Goal: Information Seeking & Learning: Learn about a topic

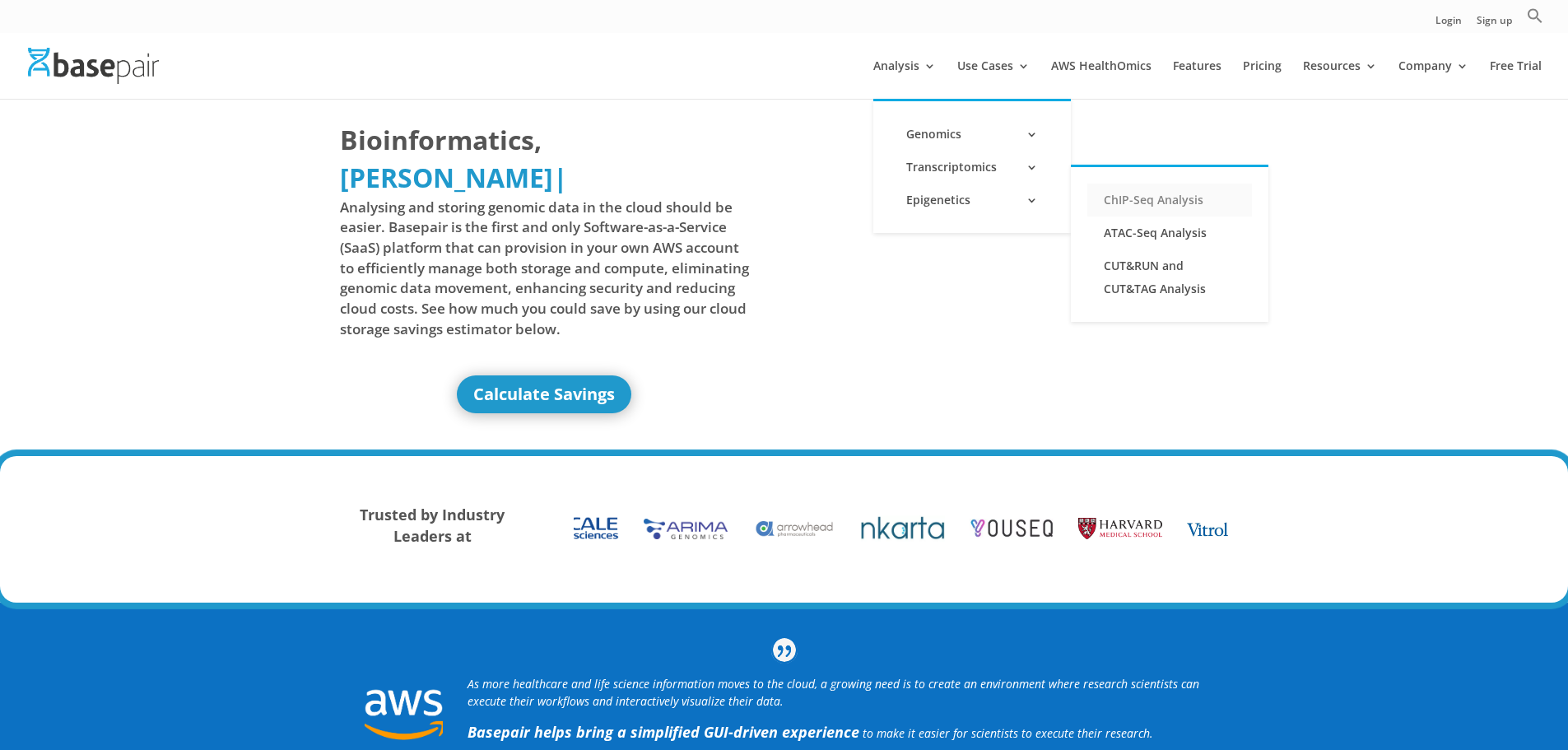
click at [1128, 203] on link "ChIP-Seq Analysis" at bounding box center [1169, 200] width 165 height 33
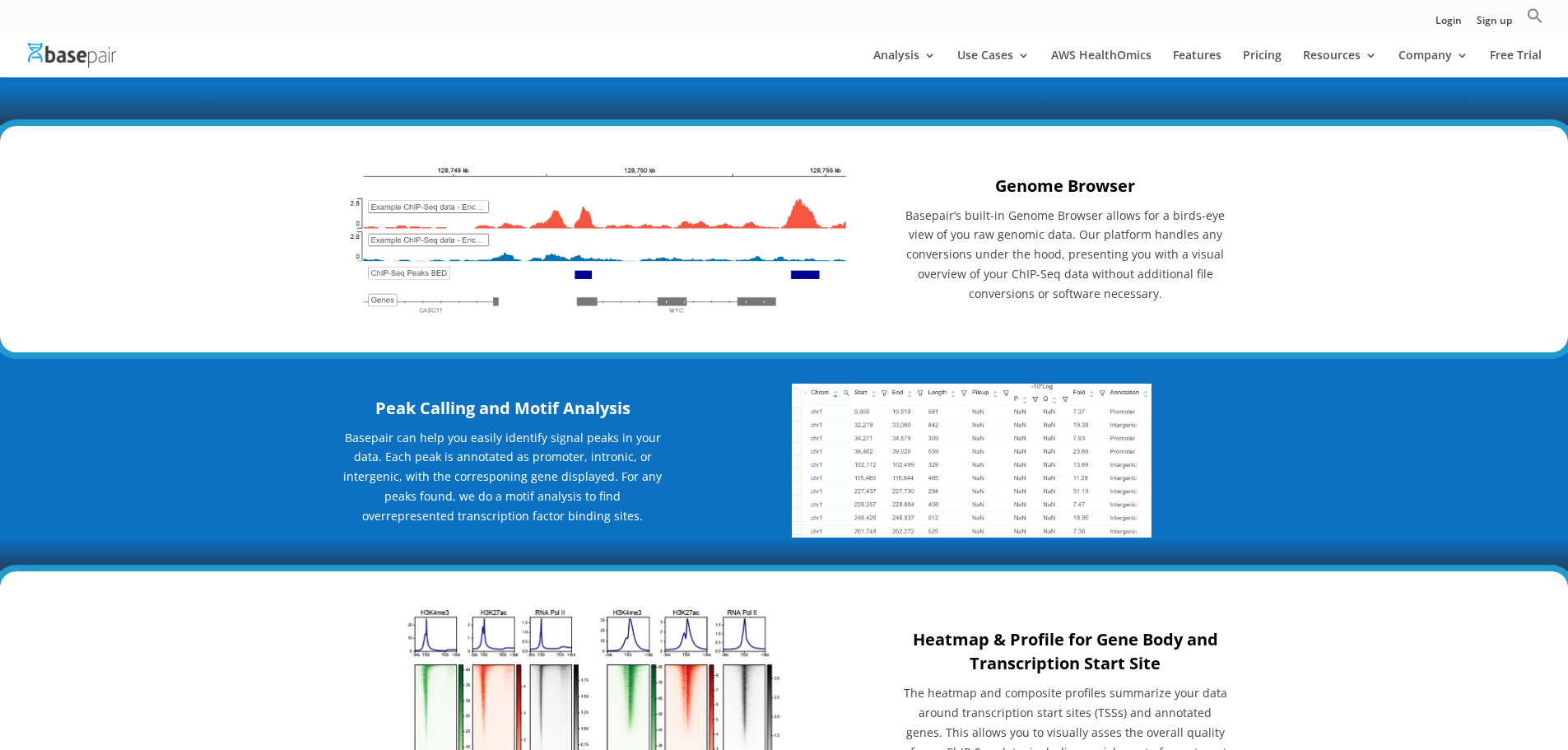
scroll to position [1345, 0]
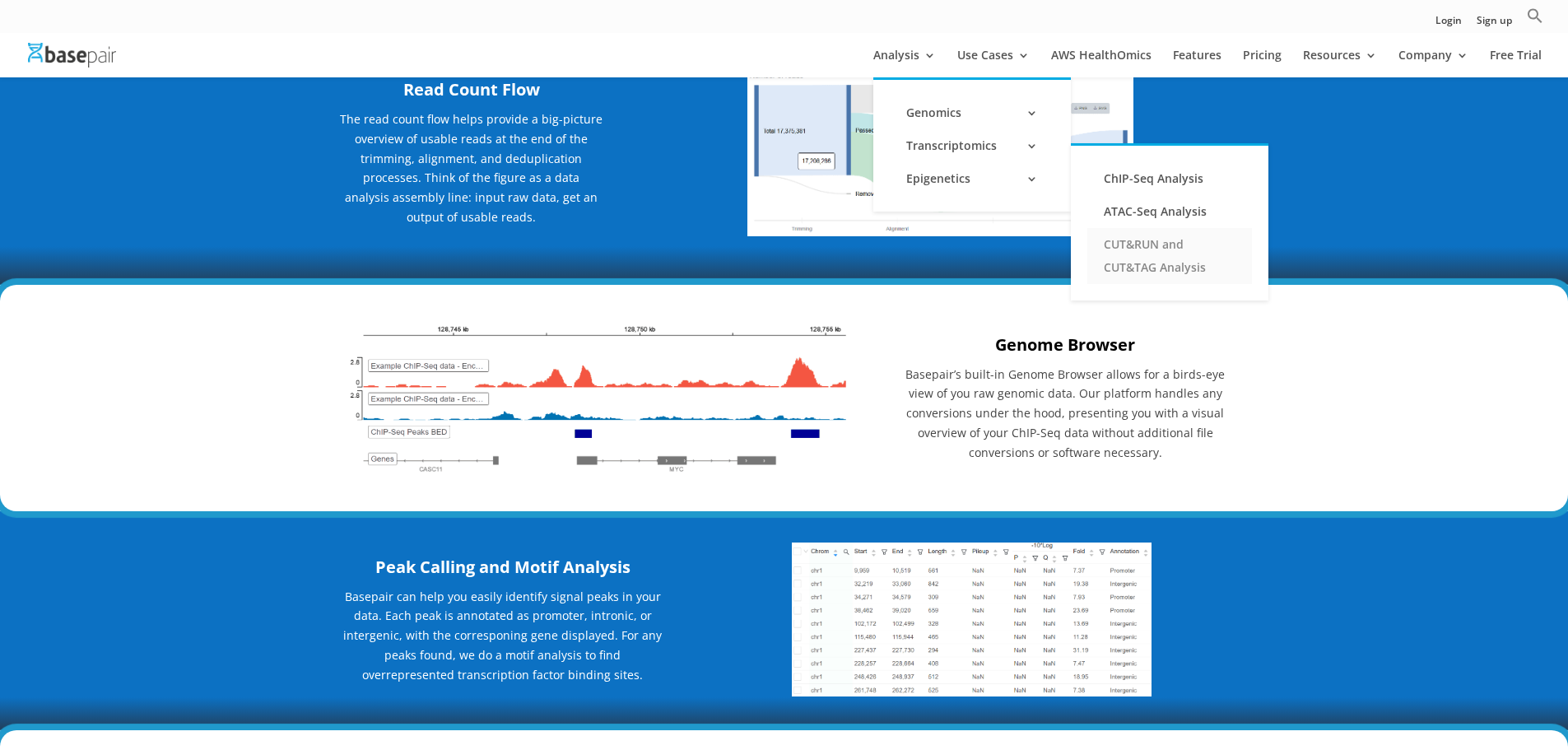
click at [1167, 258] on link "CUT&RUN and CUT&TAG Analysis" at bounding box center [1169, 256] width 165 height 56
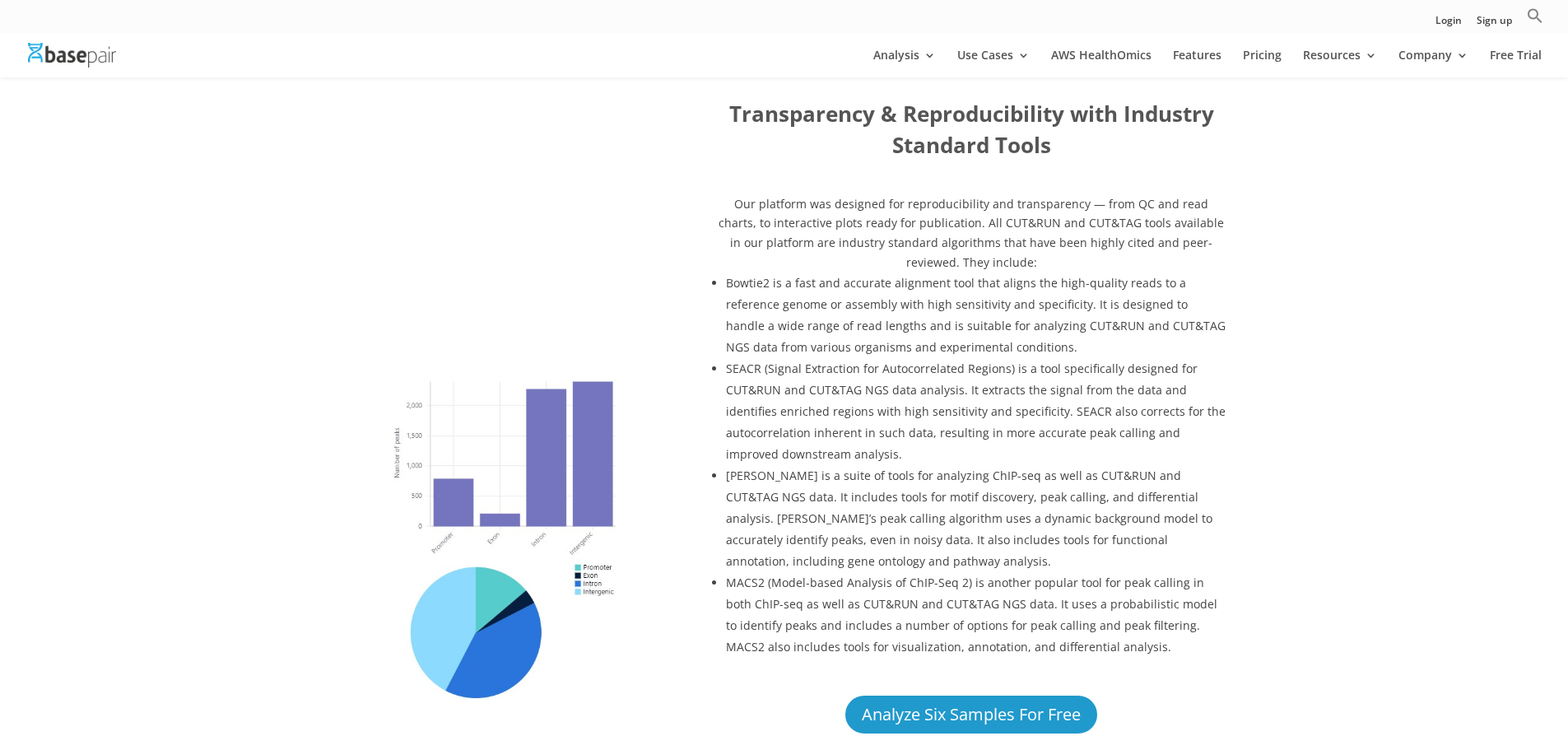
scroll to position [961, 0]
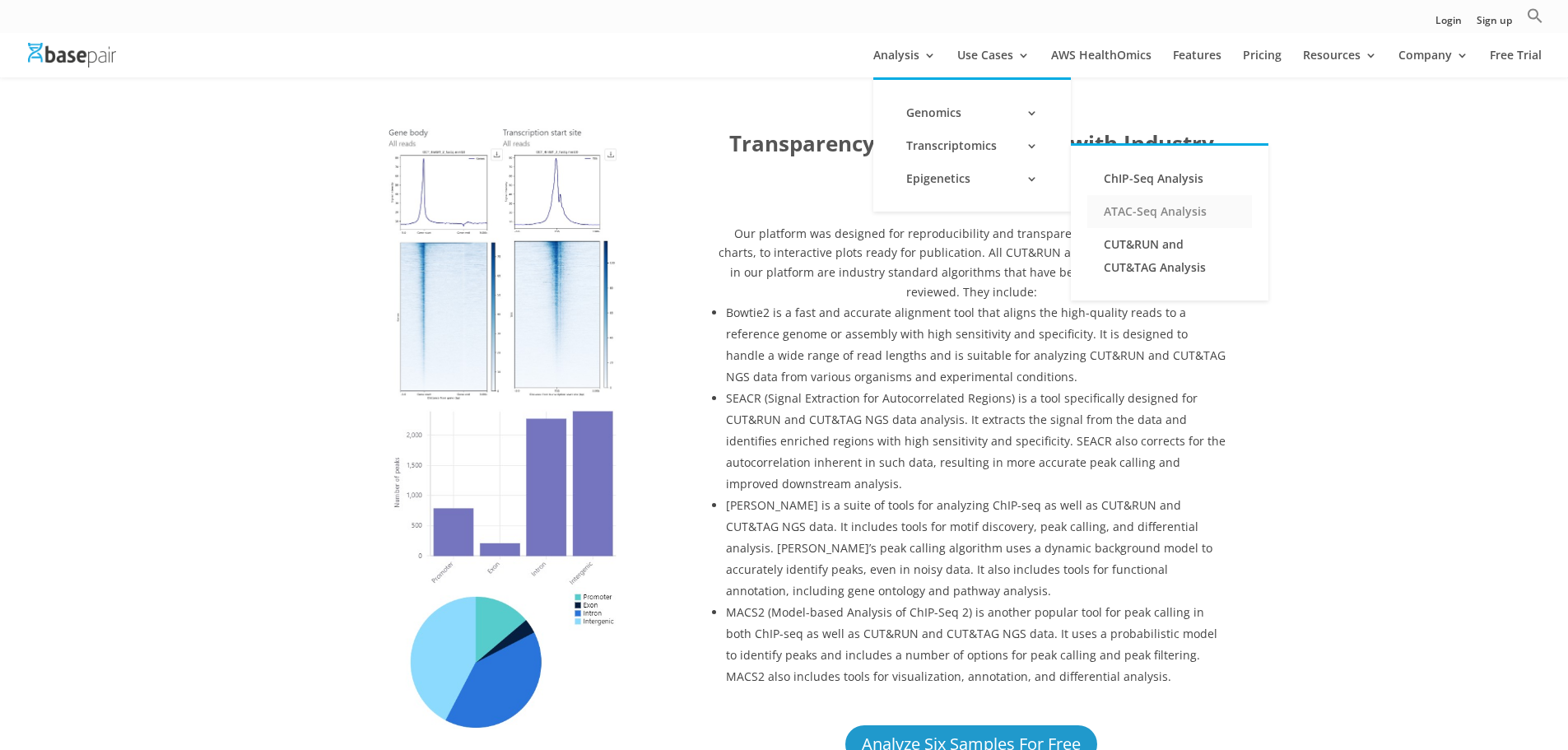
click at [1151, 205] on link "ATAC-Seq Analysis" at bounding box center [1169, 211] width 165 height 33
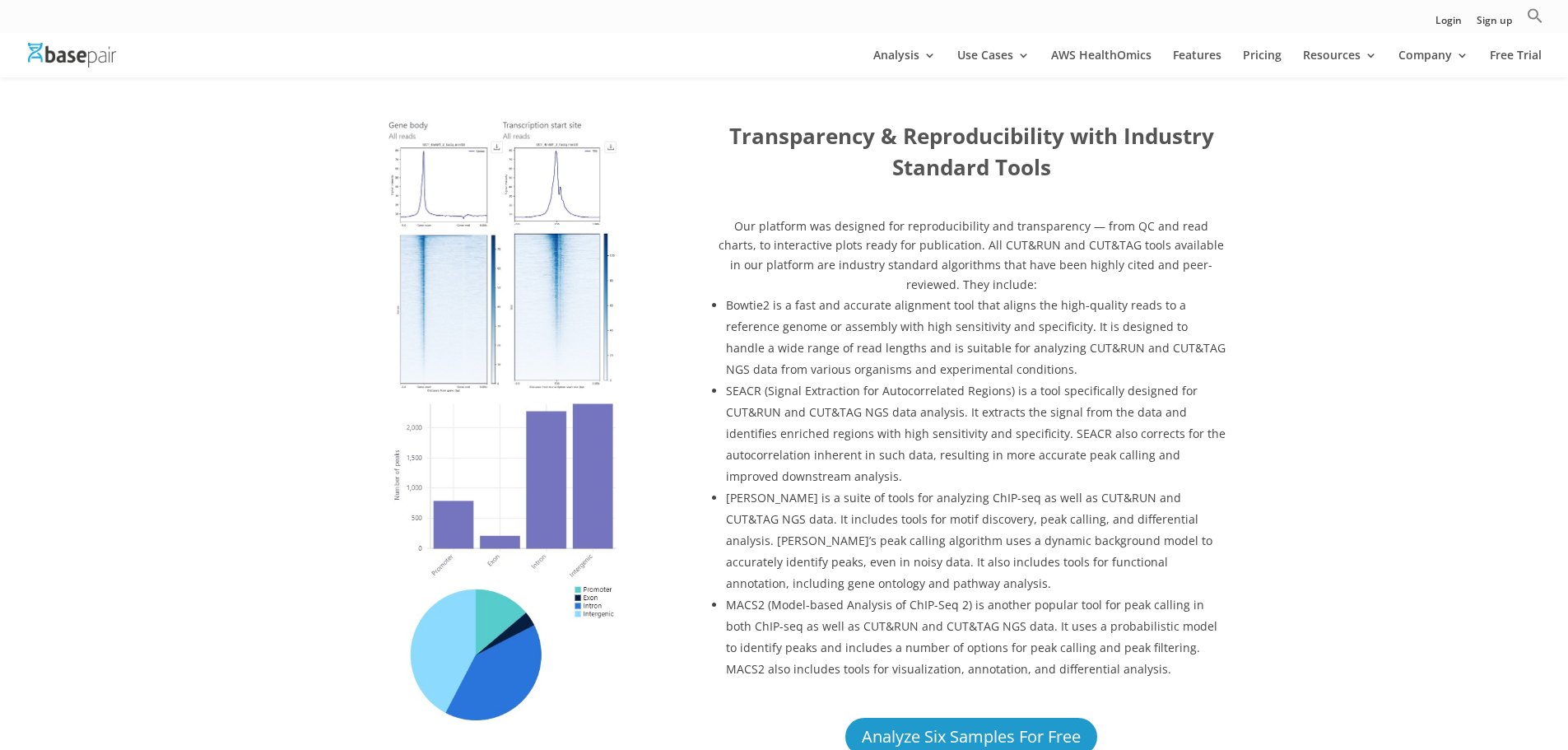
click at [215, 453] on div "Transparency & Reproducibility with Industry Standard Tools Our platform was de…" at bounding box center [784, 440] width 1568 height 771
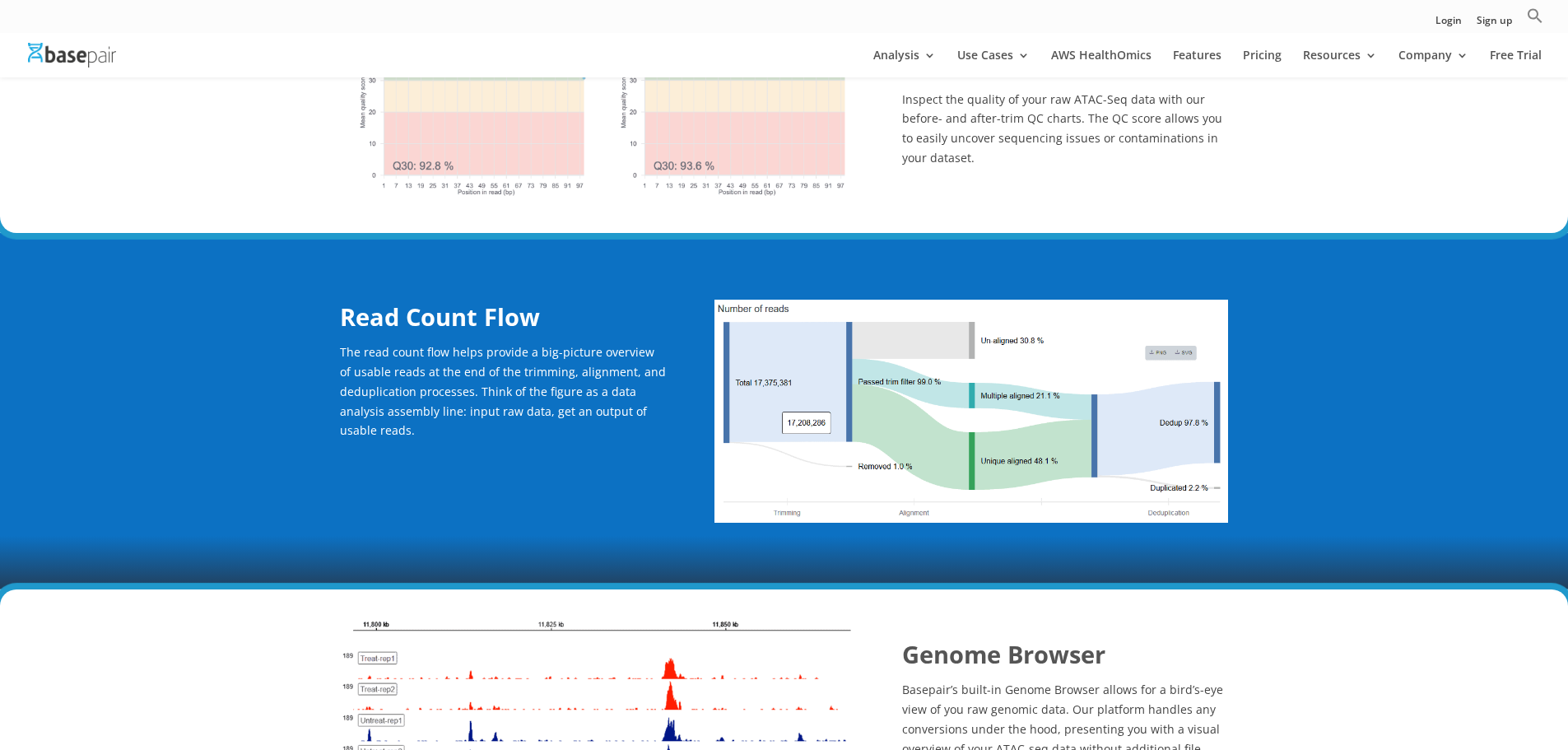
scroll to position [961, 0]
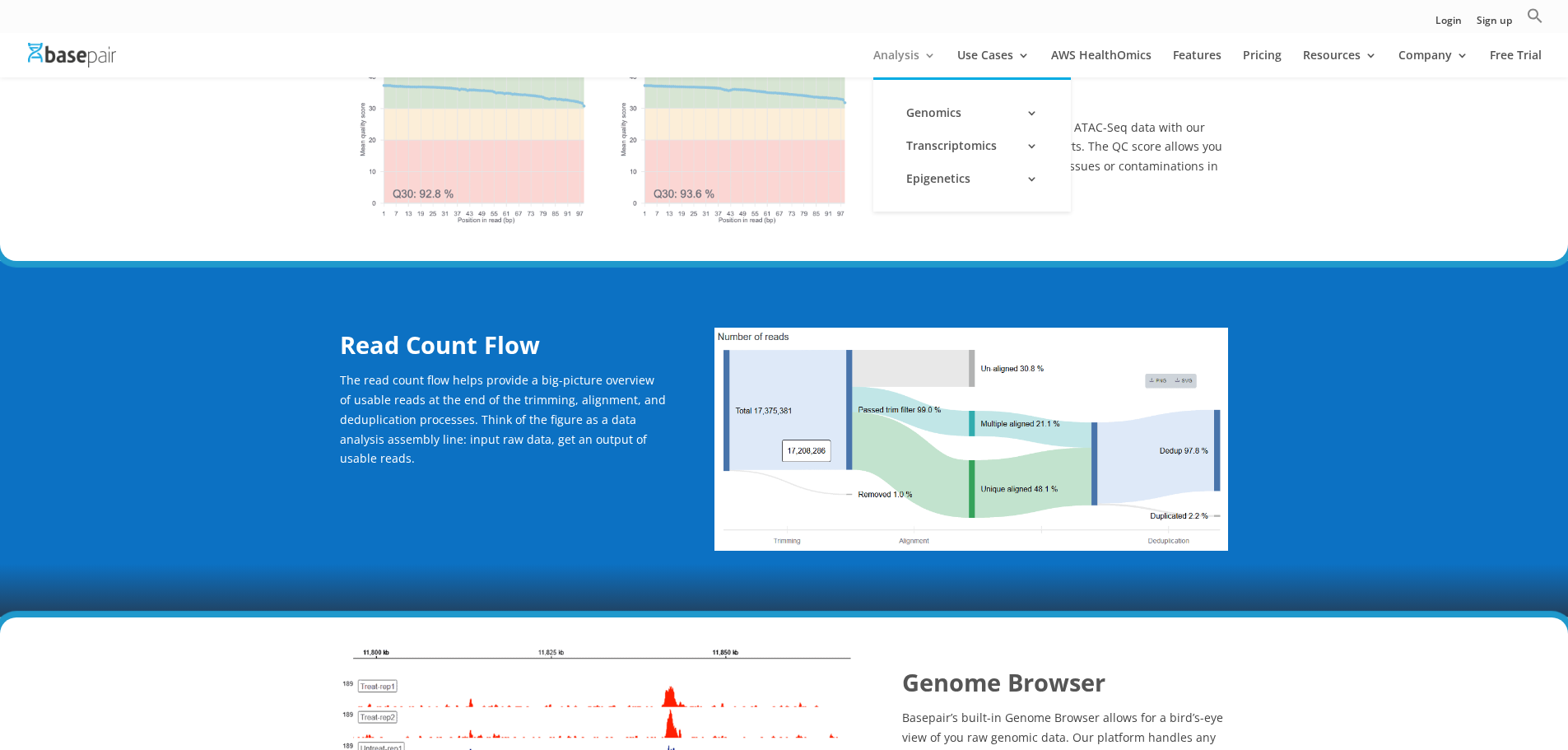
click at [919, 55] on link "Analysis" at bounding box center [905, 63] width 63 height 28
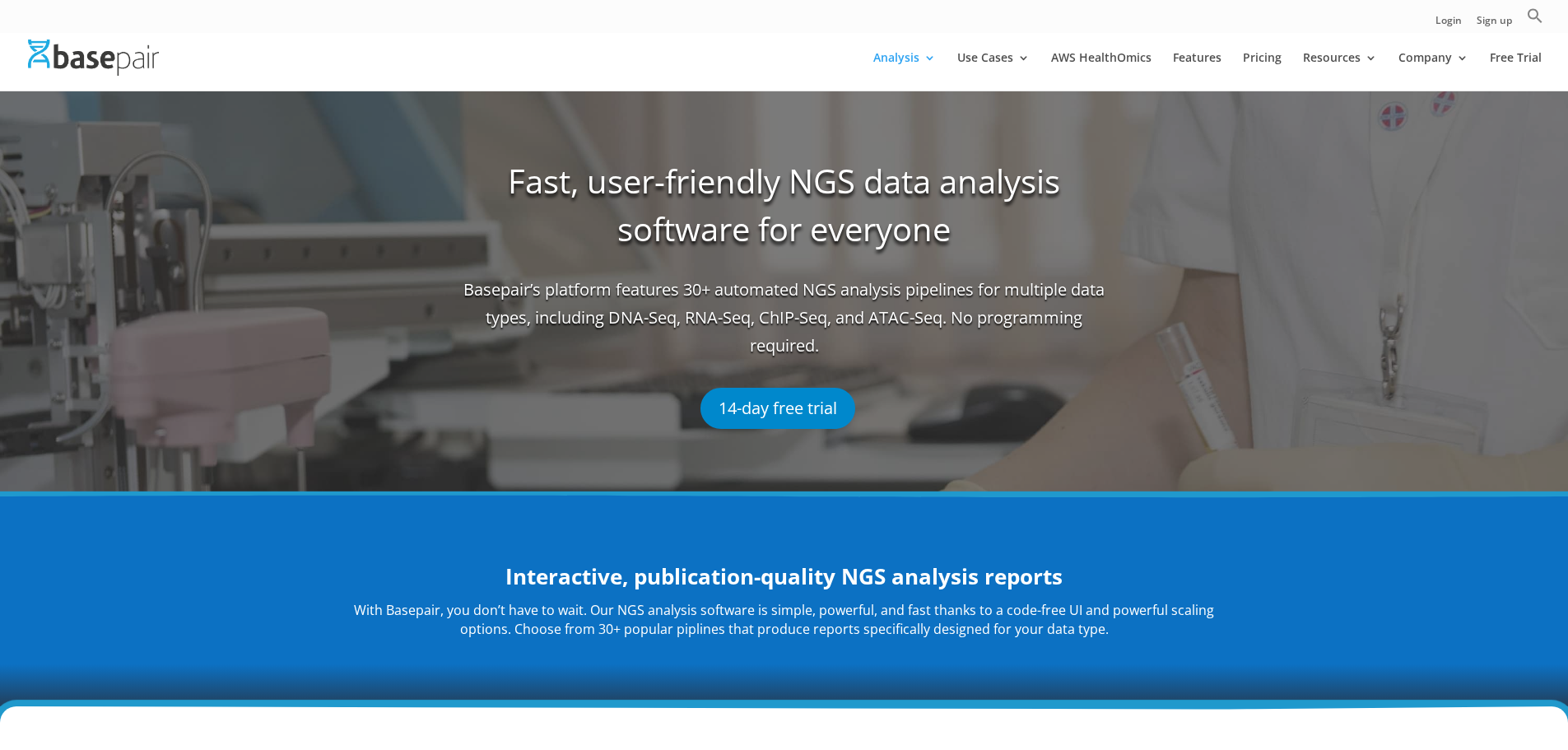
click at [1161, 194] on link "ChIP-Seq Analysis" at bounding box center [1169, 192] width 165 height 33
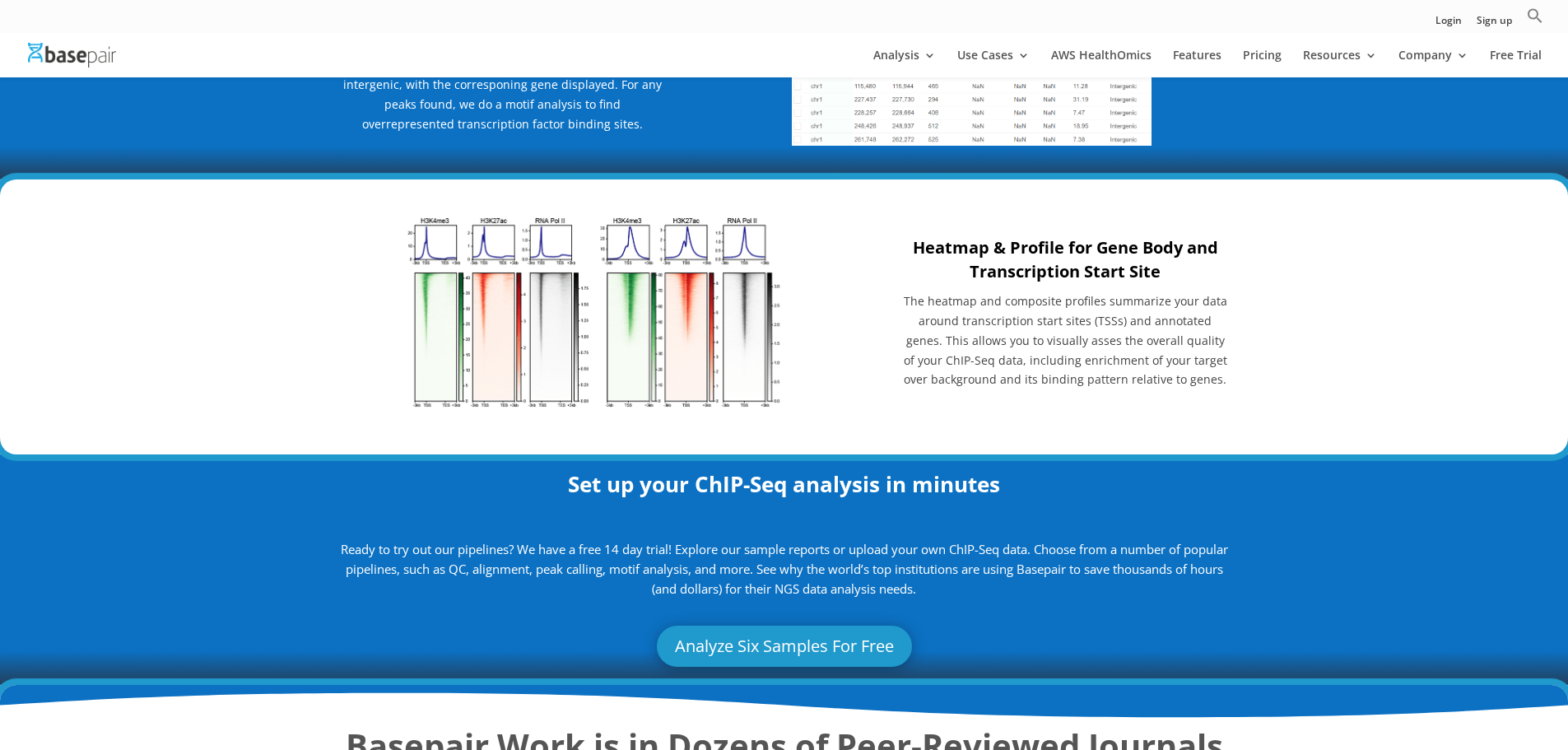
scroll to position [1922, 0]
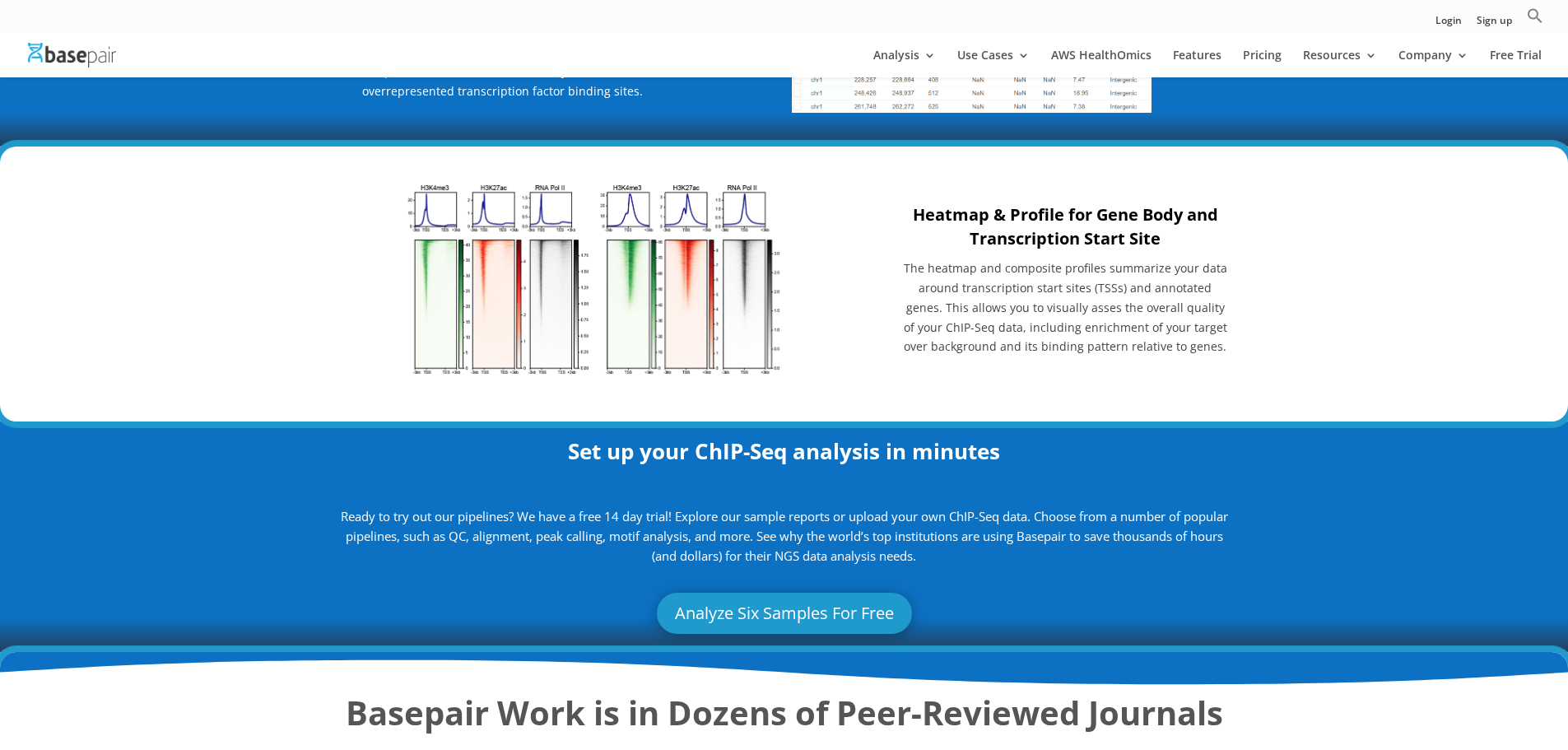
click at [492, 328] on img at bounding box center [596, 279] width 380 height 196
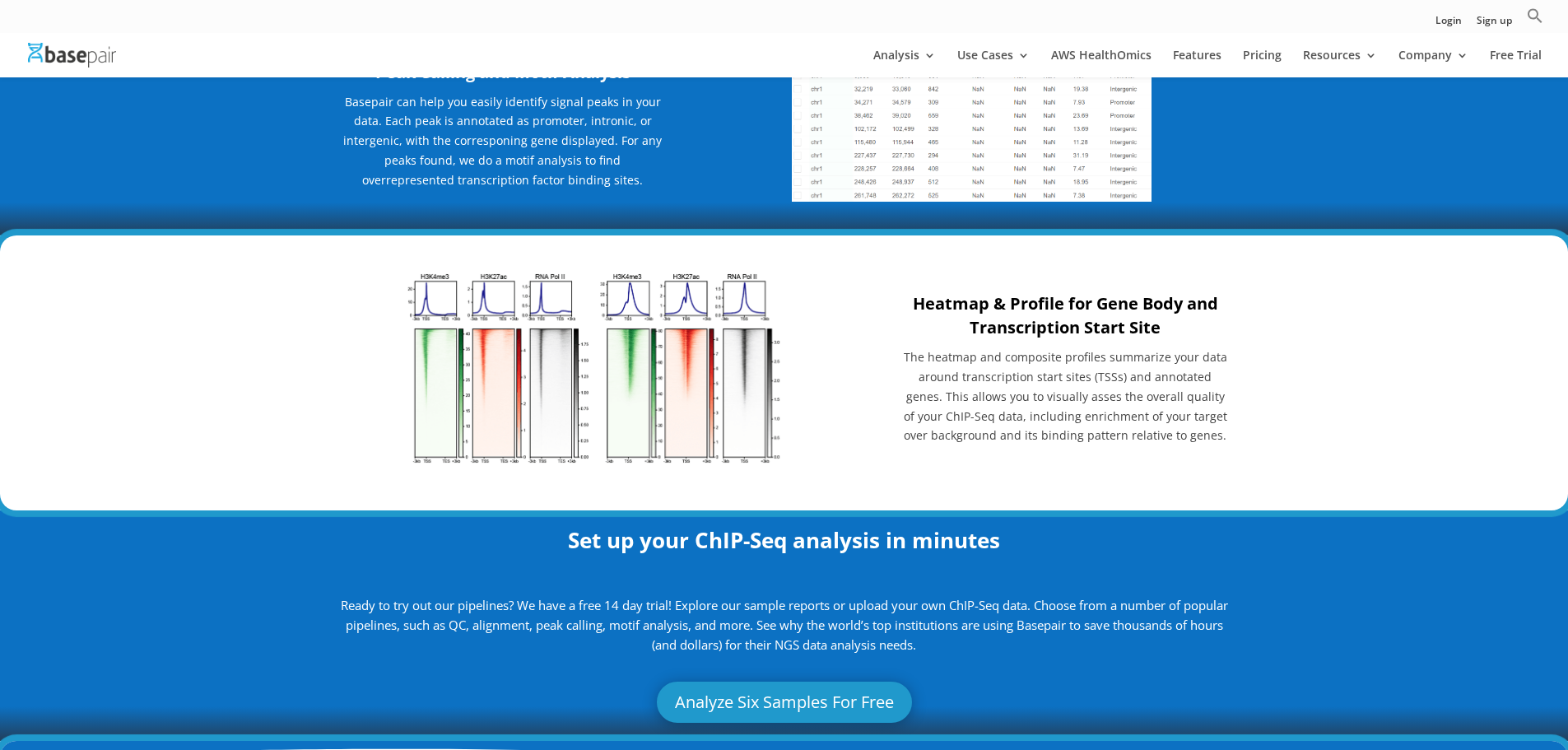
scroll to position [768, 0]
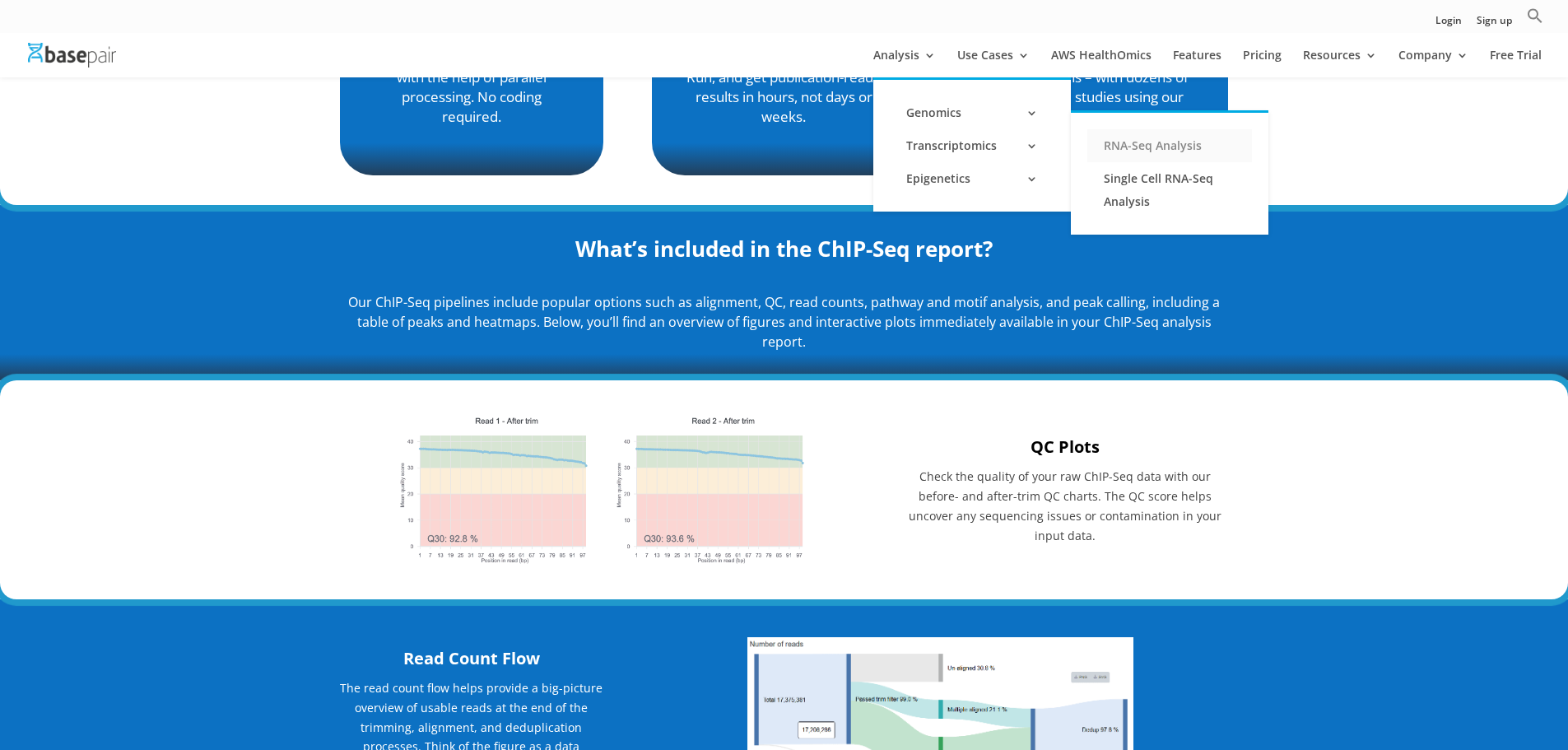
click at [1167, 141] on link "RNA-Seq Analysis" at bounding box center [1169, 146] width 165 height 33
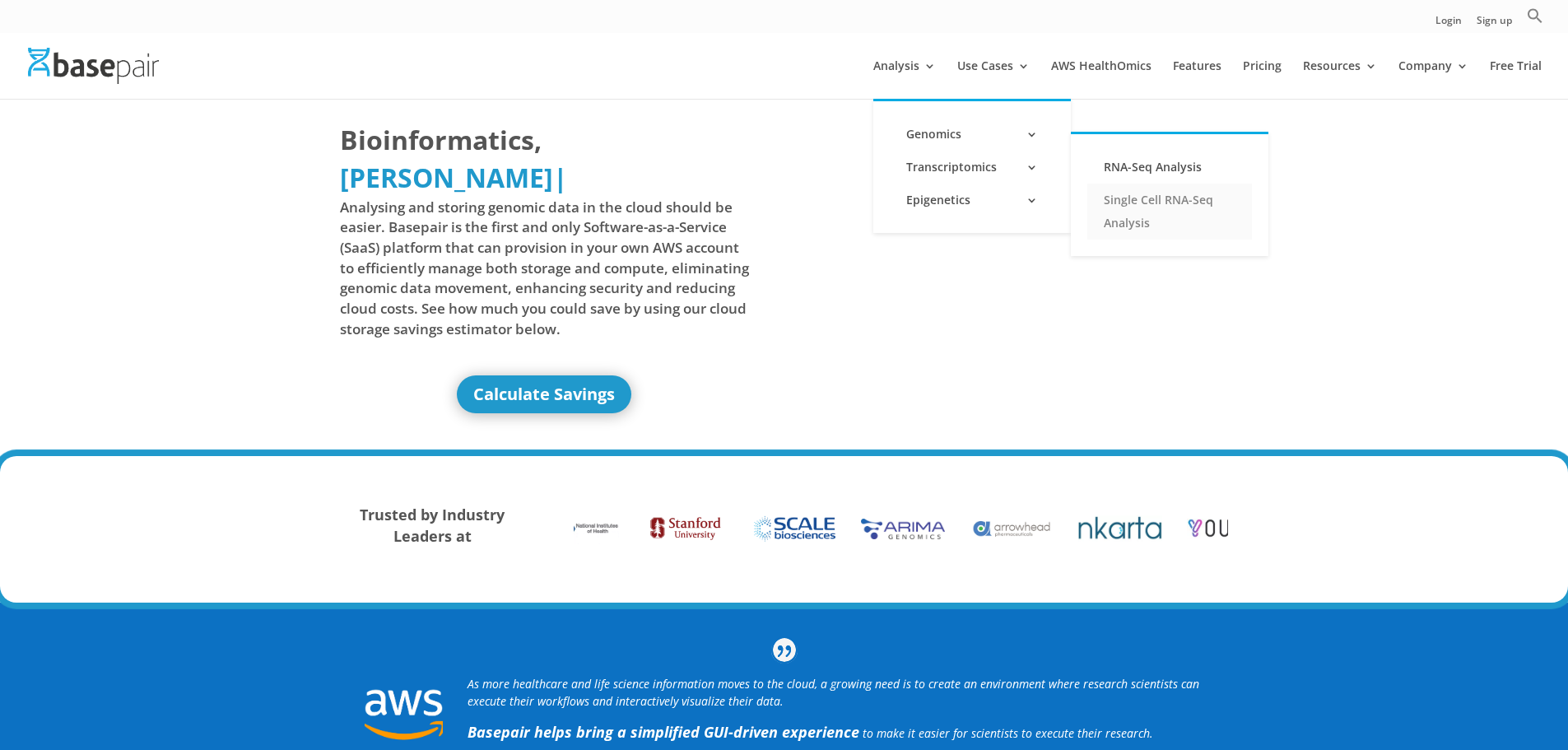
drag, startPoint x: 1137, startPoint y: 203, endPoint x: 1175, endPoint y: 231, distance: 47.2
click at [1137, 203] on link "Single Cell RNA-Seq Analysis" at bounding box center [1169, 211] width 165 height 56
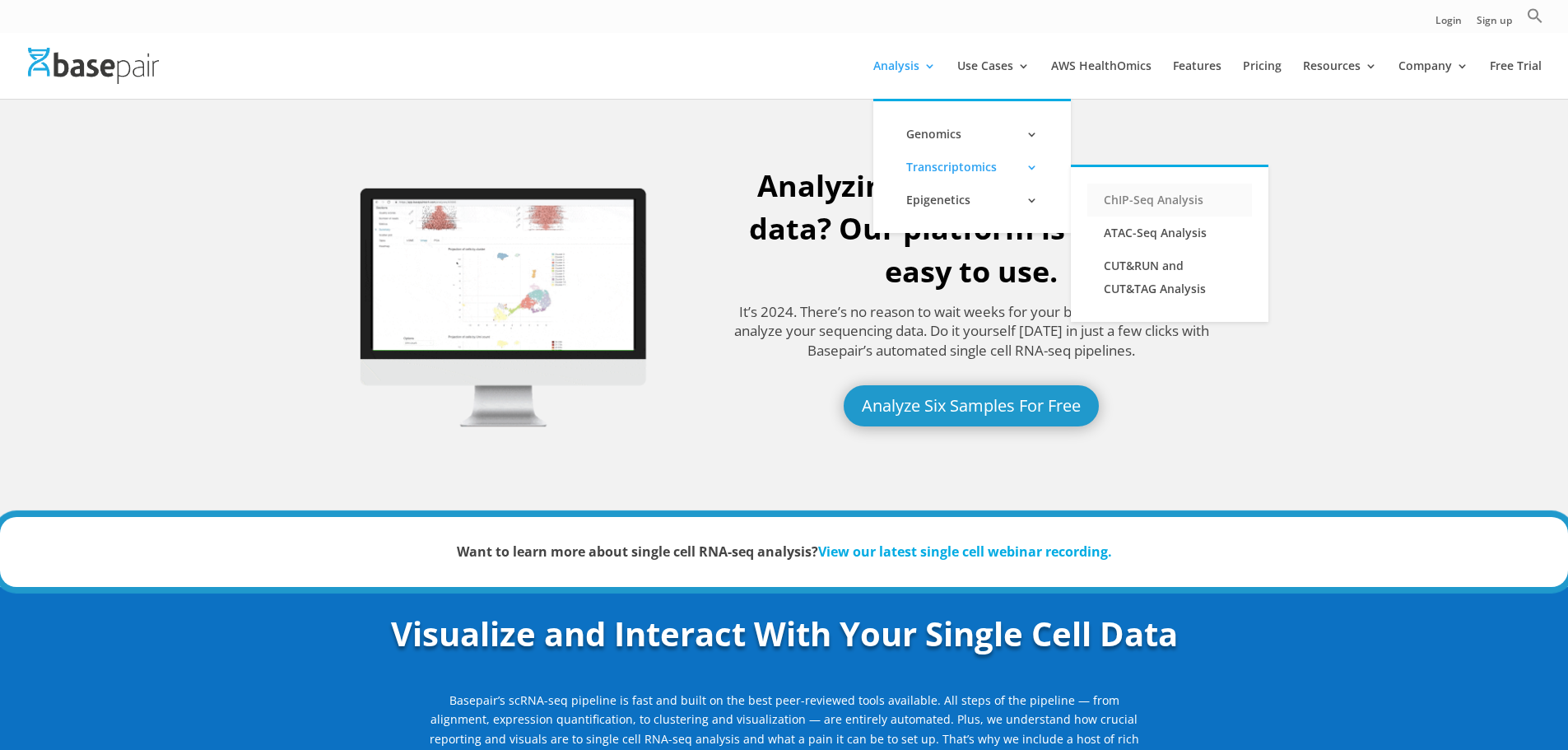
click at [1135, 197] on link "ChIP-Seq Analysis" at bounding box center [1169, 200] width 165 height 33
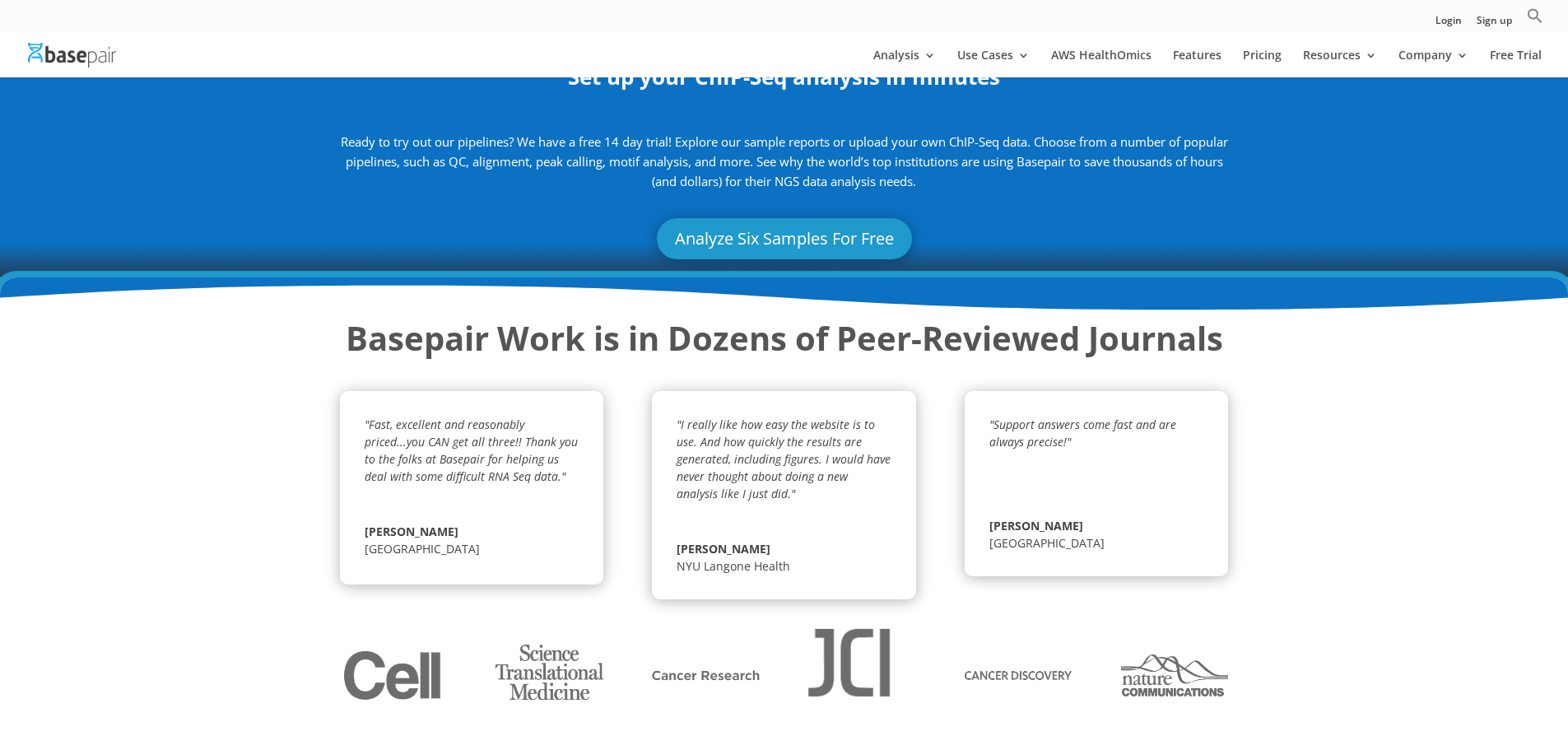
scroll to position [2306, 0]
